Goal: Navigation & Orientation: Find specific page/section

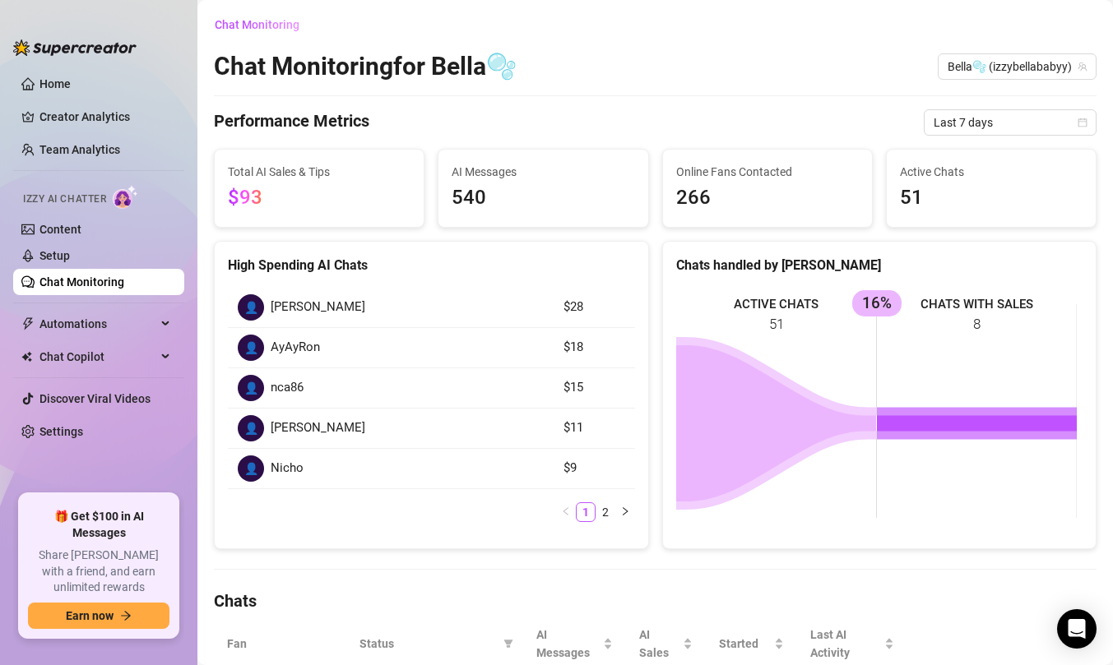
scroll to position [436, 0]
click at [77, 153] on link "Team Analytics" at bounding box center [79, 149] width 81 height 13
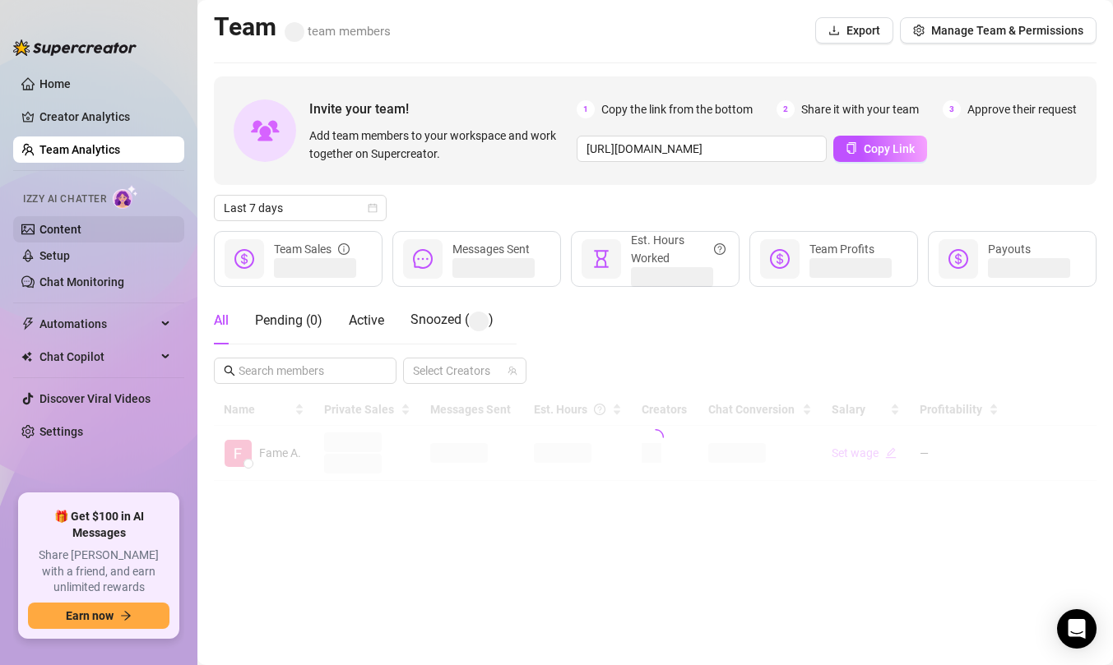
click at [72, 232] on link "Content" at bounding box center [60, 229] width 42 height 13
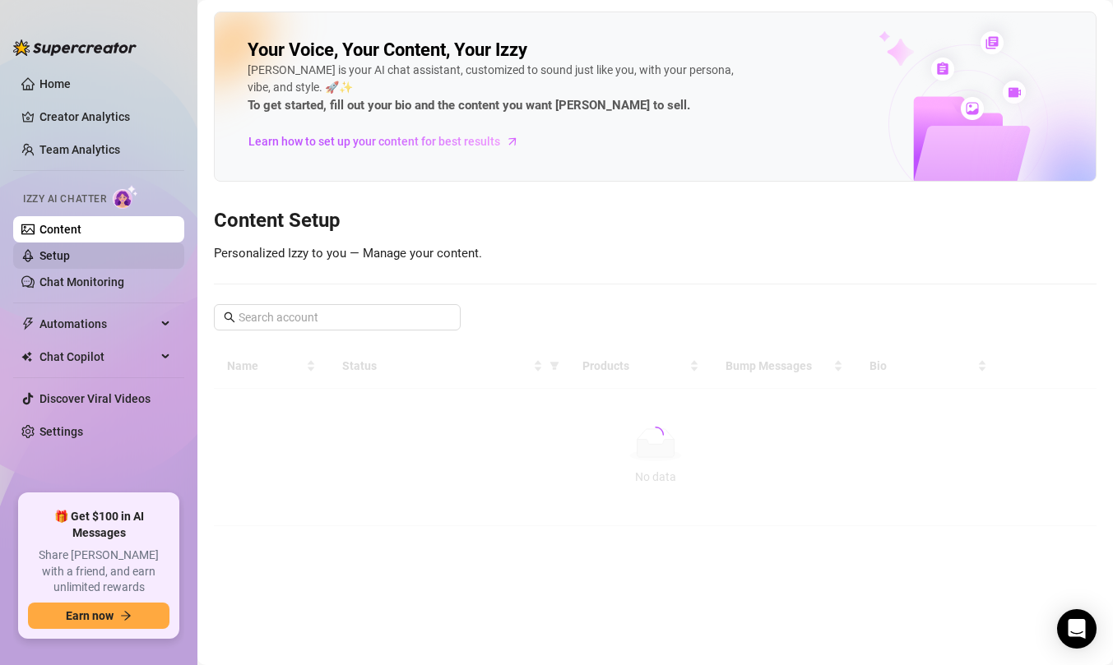
click at [66, 252] on link "Setup" at bounding box center [54, 255] width 30 height 13
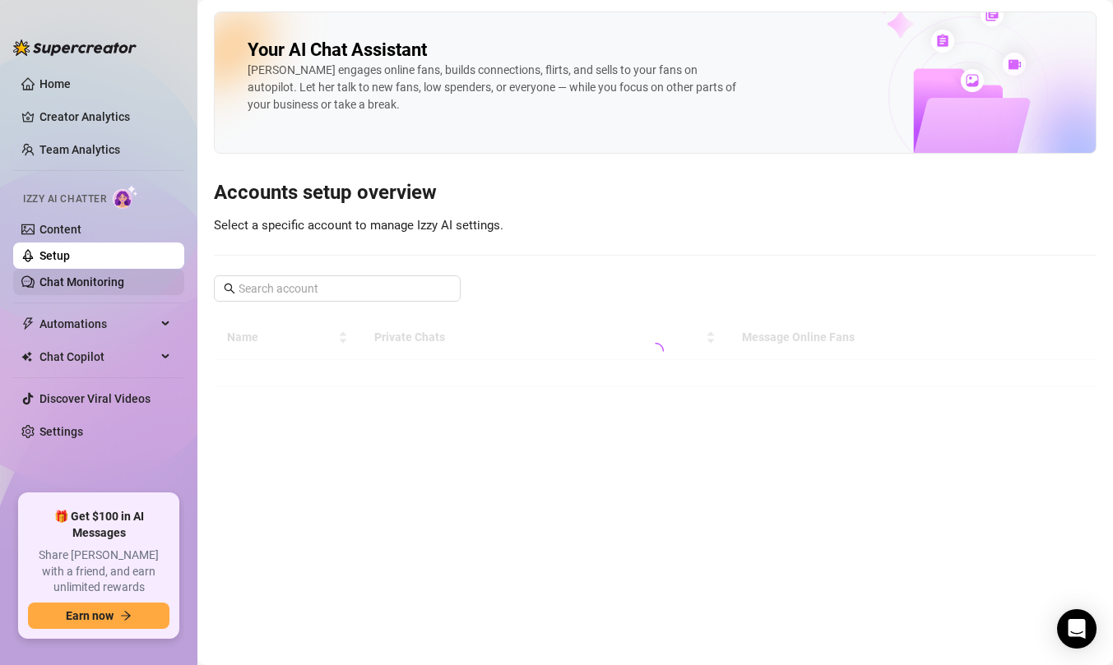
click at [62, 288] on link "Chat Monitoring" at bounding box center [81, 281] width 85 height 13
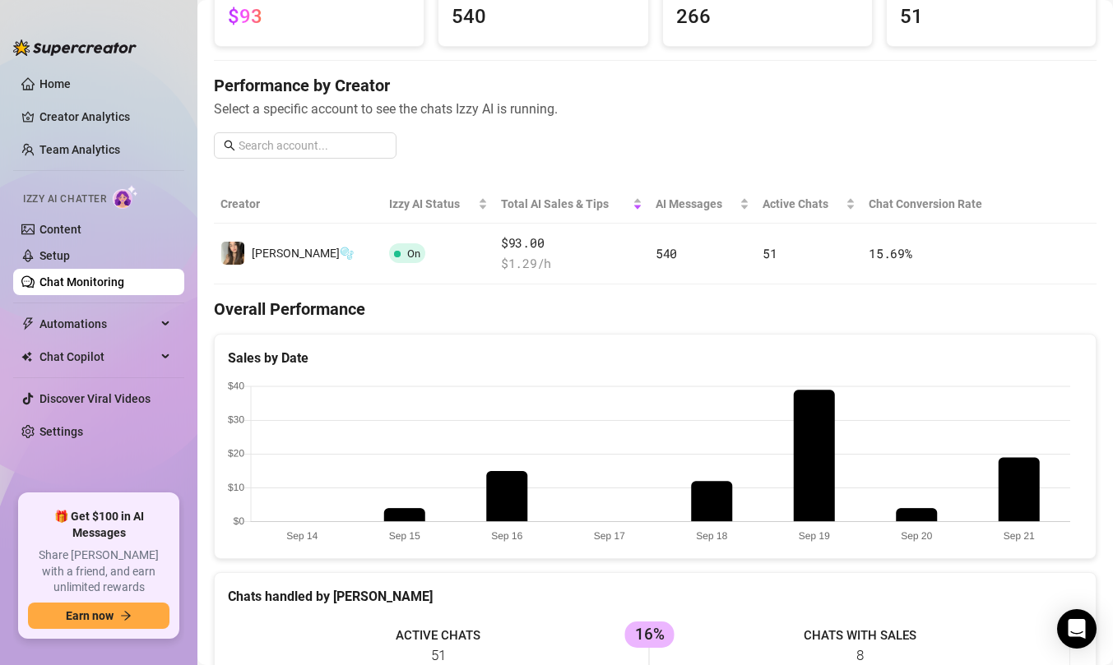
scroll to position [143, 0]
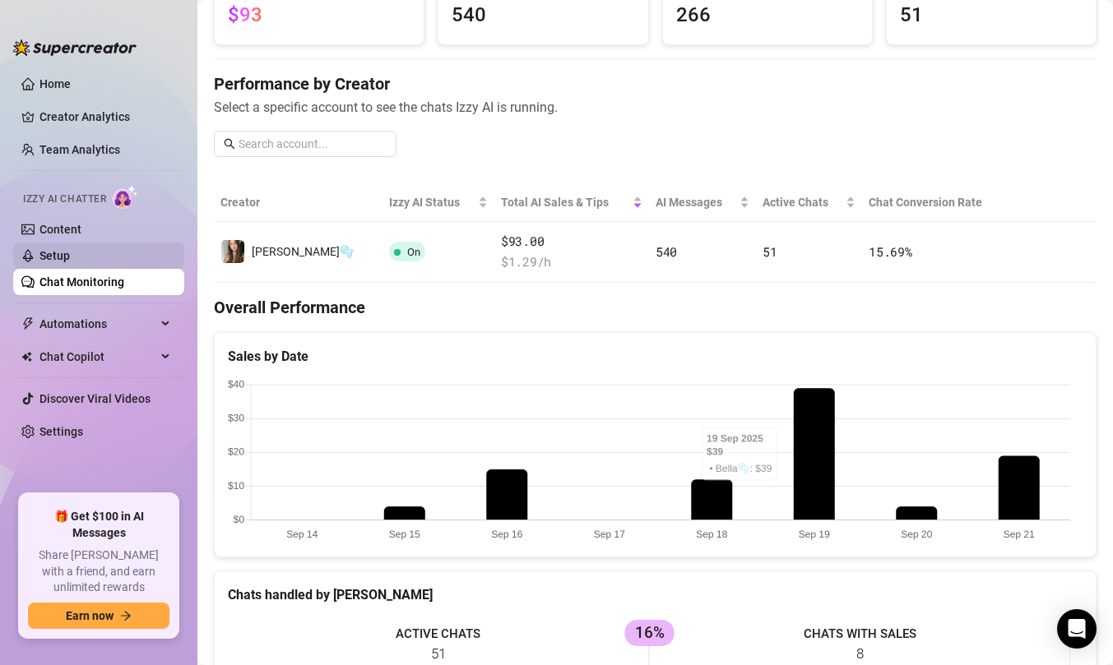
click at [70, 249] on link "Setup" at bounding box center [54, 255] width 30 height 13
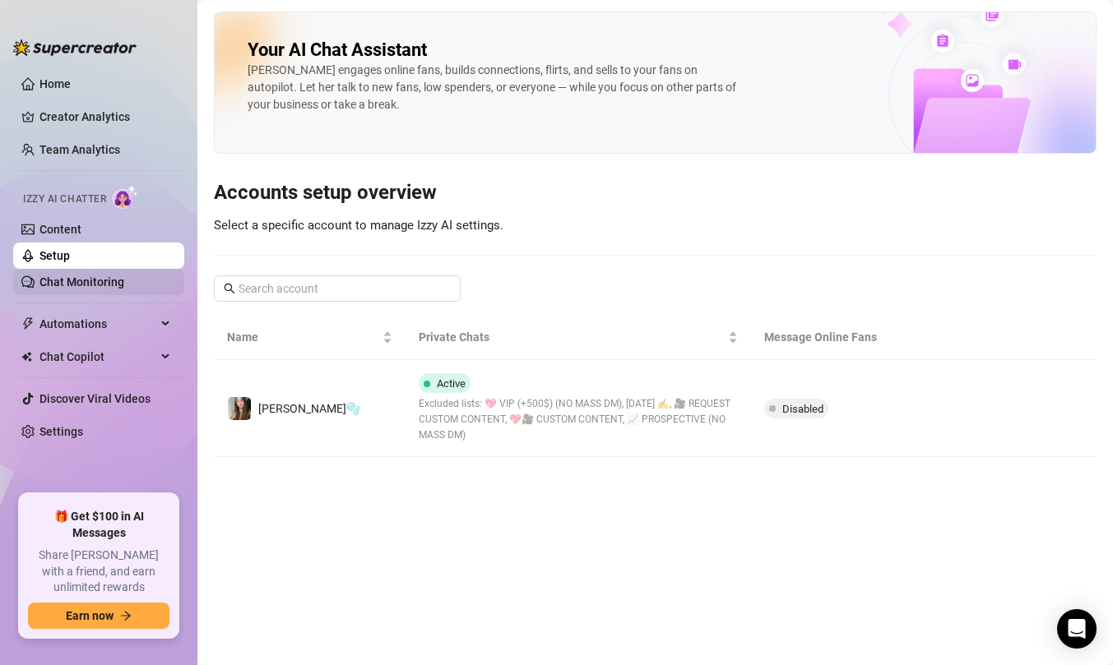
click at [88, 279] on link "Chat Monitoring" at bounding box center [81, 281] width 85 height 13
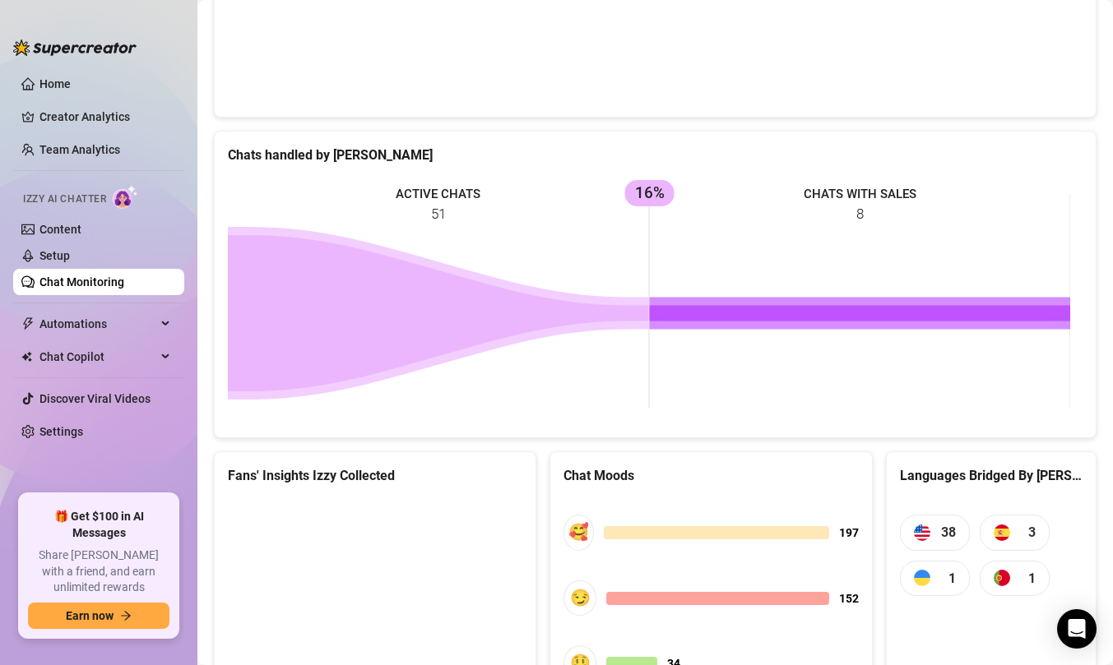
scroll to position [744, 0]
